Goal: Transaction & Acquisition: Purchase product/service

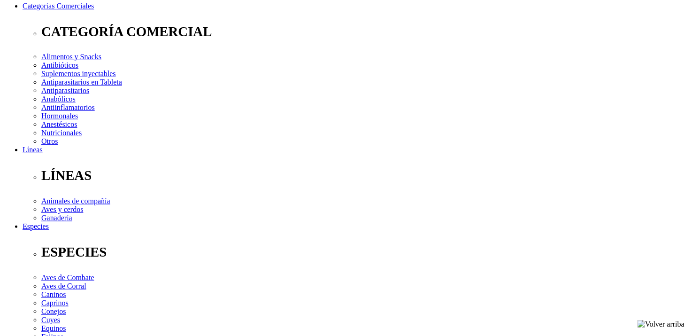
scroll to position [188, 0]
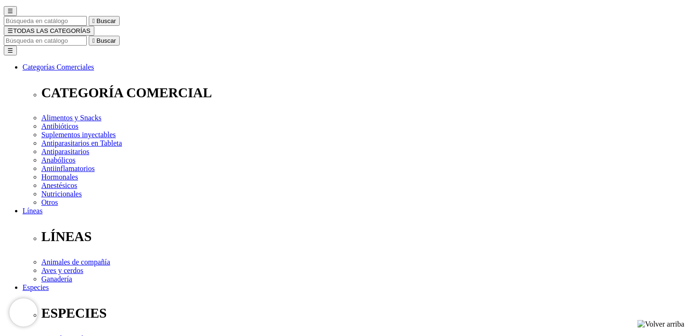
scroll to position [125, 0]
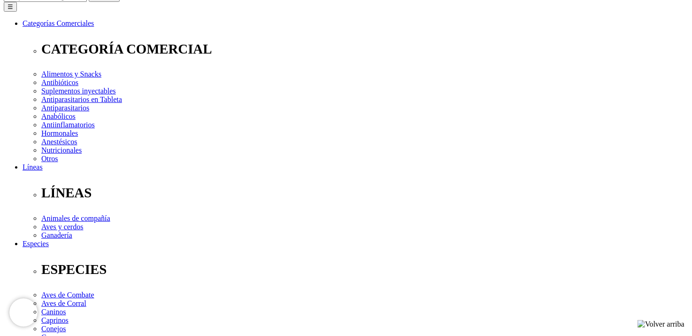
select select "354"
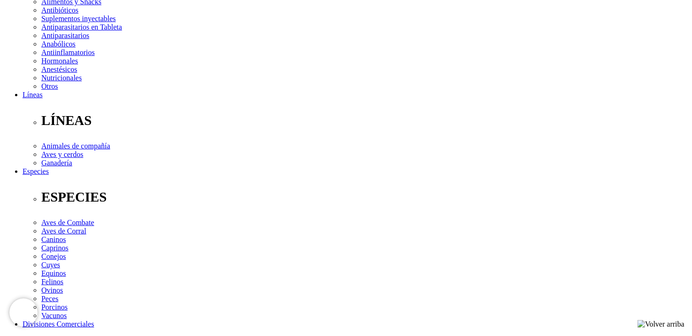
scroll to position [188, 0]
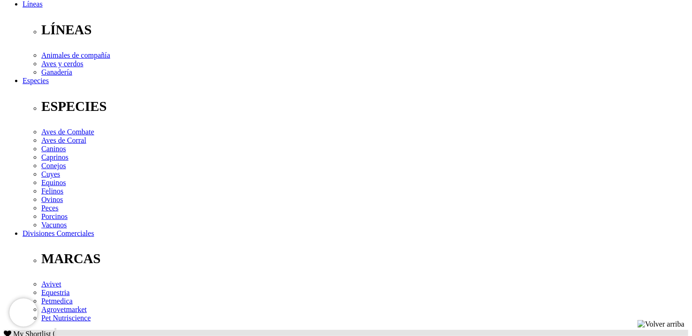
scroll to position [313, 0]
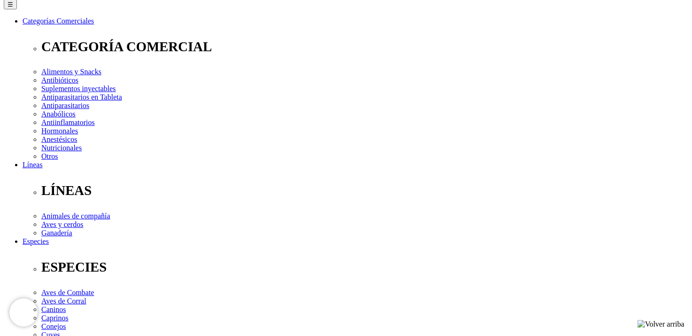
scroll to position [125, 0]
